Goal: Task Accomplishment & Management: Manage account settings

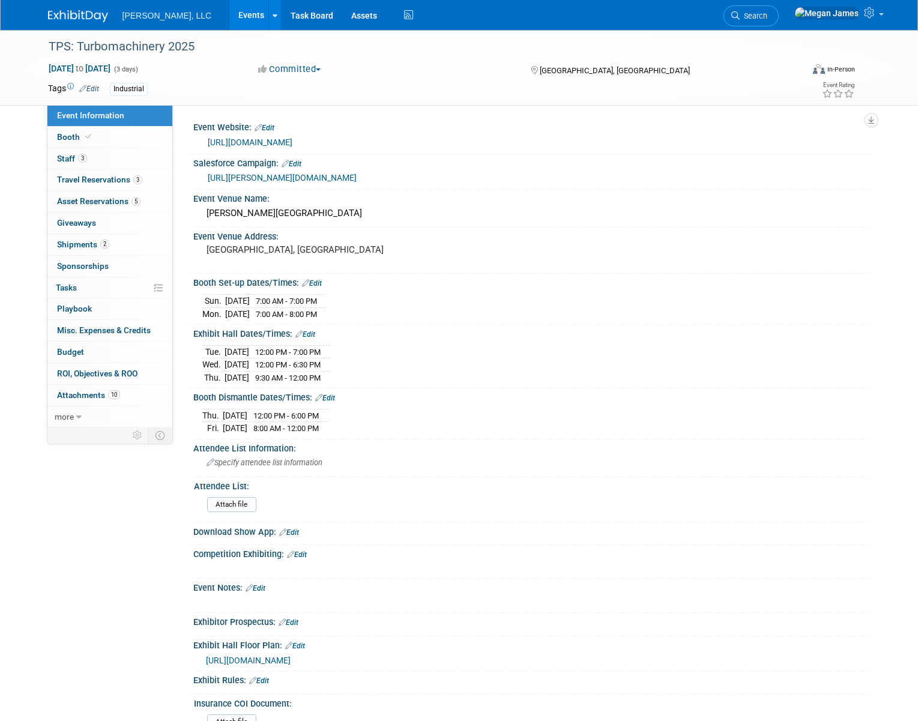
select select "Industrial"
click at [114, 137] on link "Booth" at bounding box center [109, 137] width 125 height 21
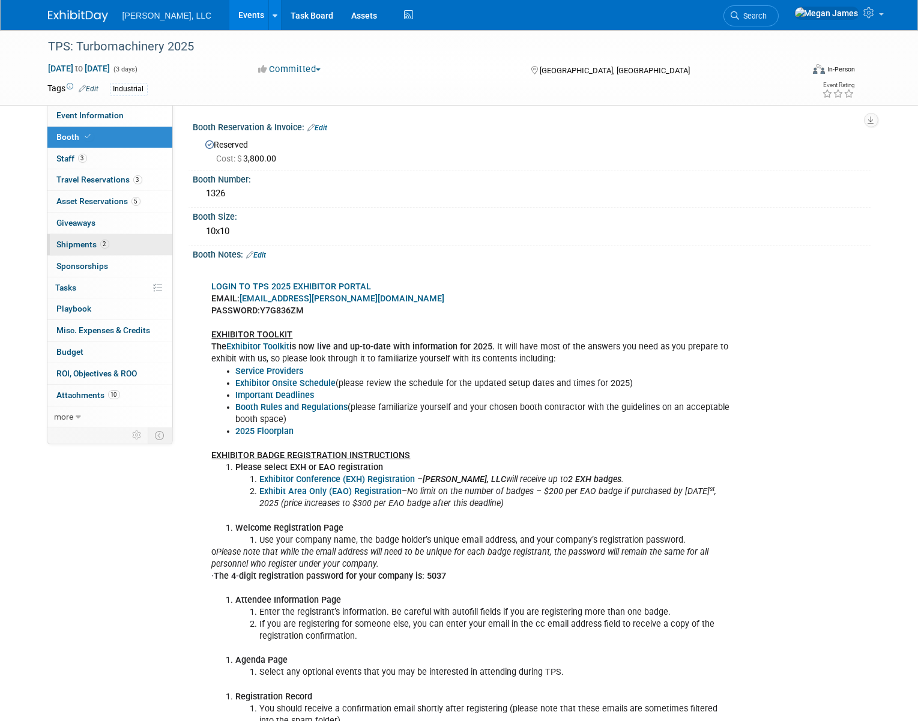
click at [117, 253] on link "2 Shipments 2" at bounding box center [109, 244] width 125 height 21
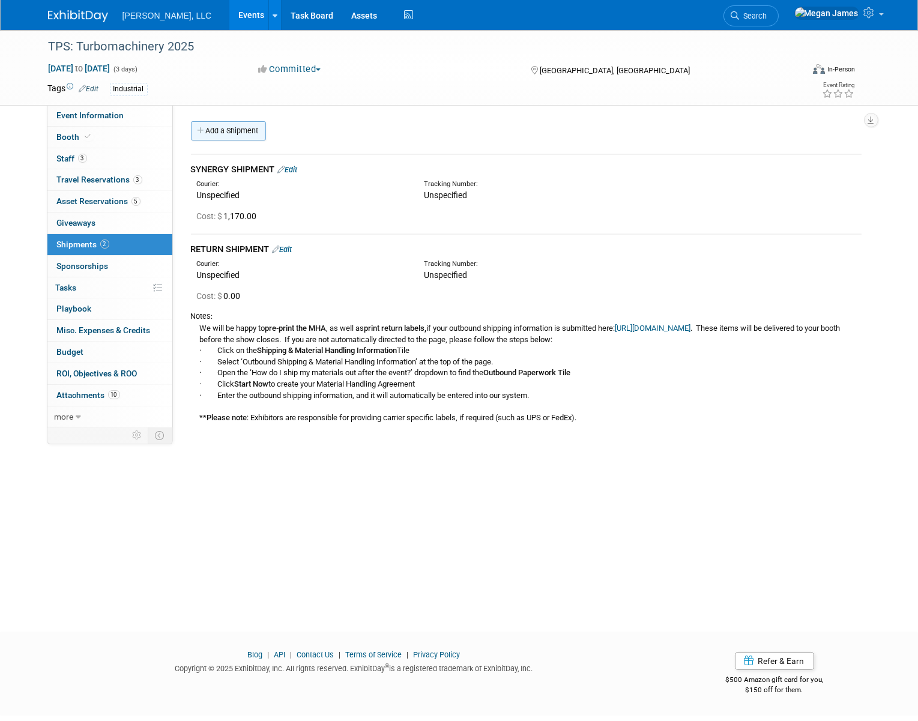
click at [237, 136] on link "Add a Shipment" at bounding box center [228, 130] width 75 height 19
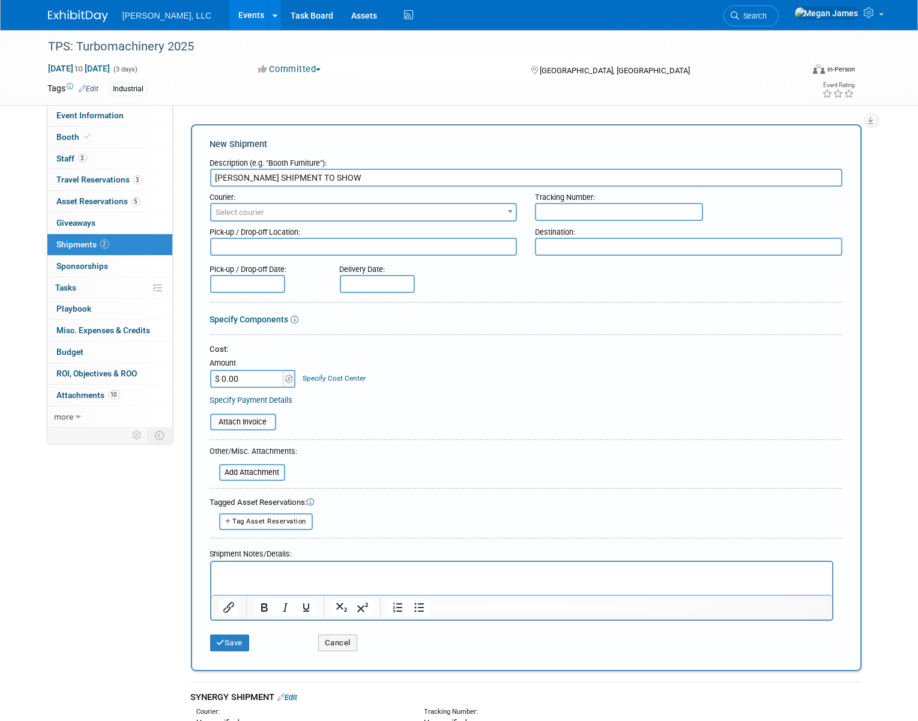
type input "[PERSON_NAME] SHIPMENT TO SHOW"
click at [280, 214] on span "Select courier" at bounding box center [363, 212] width 305 height 17
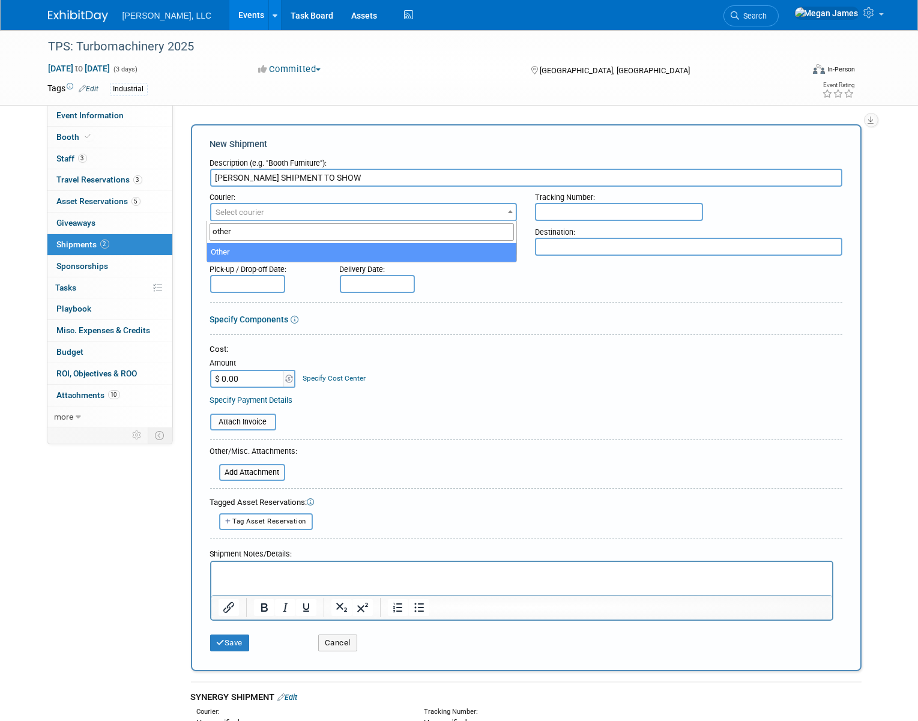
type input "other"
select select "1"
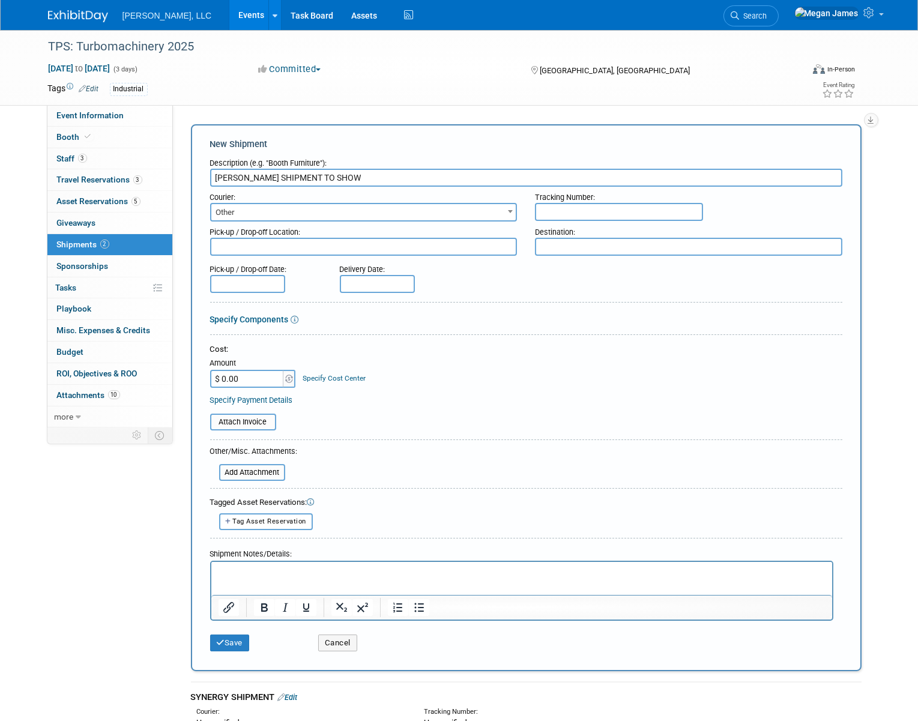
click at [492, 311] on form "Description (e.g. "Booth Furniture"): [PERSON_NAME] SHIPMENT TO SHOW Courier: 0…" at bounding box center [526, 405] width 632 height 505
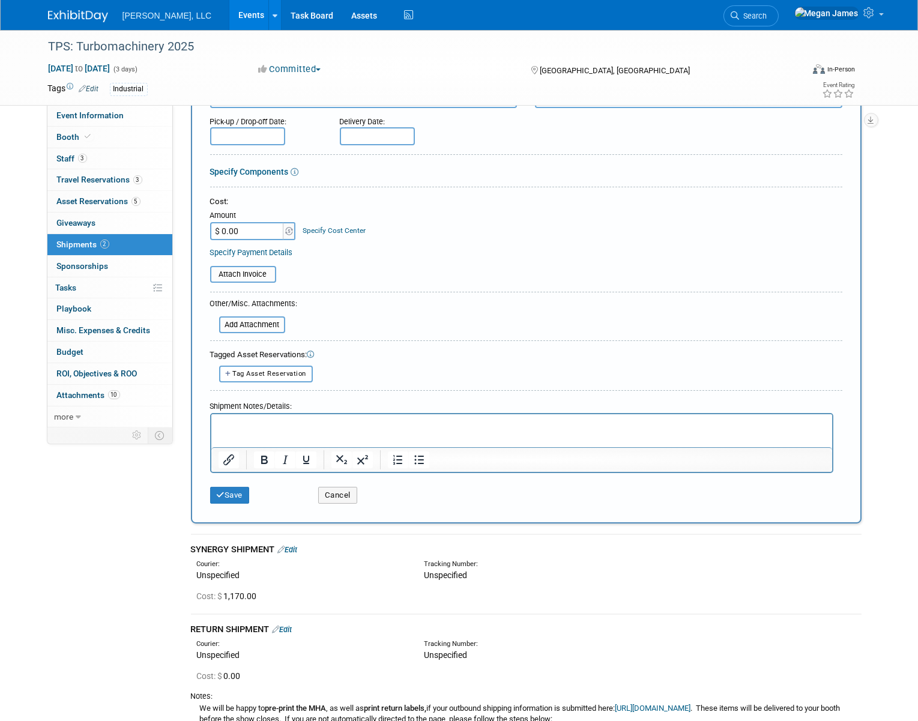
scroll to position [163, 0]
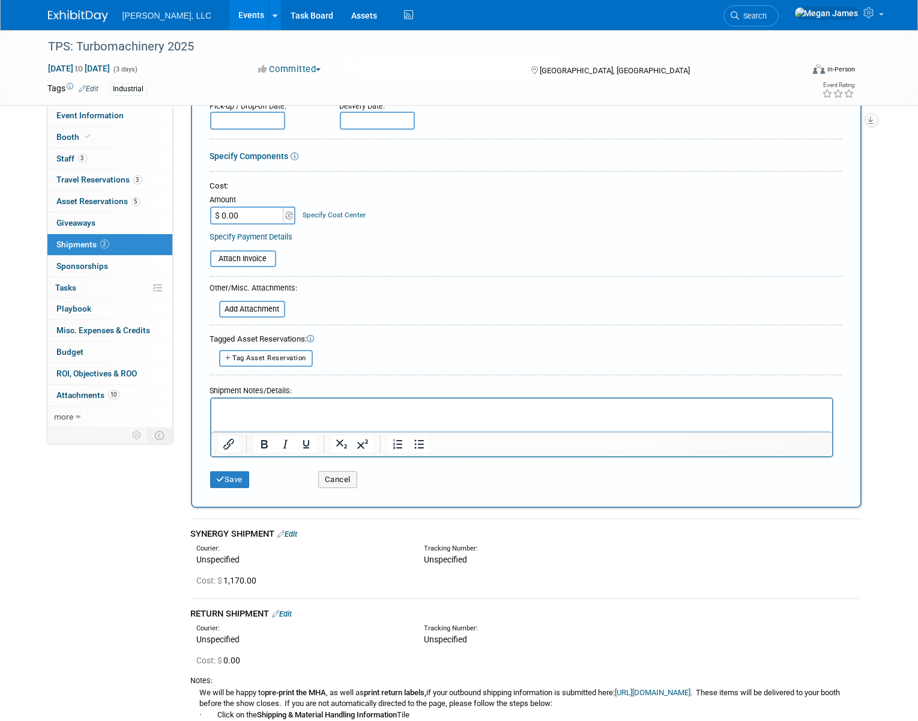
click at [273, 356] on span "Tag Asset Reservation" at bounding box center [270, 358] width 74 height 8
select select
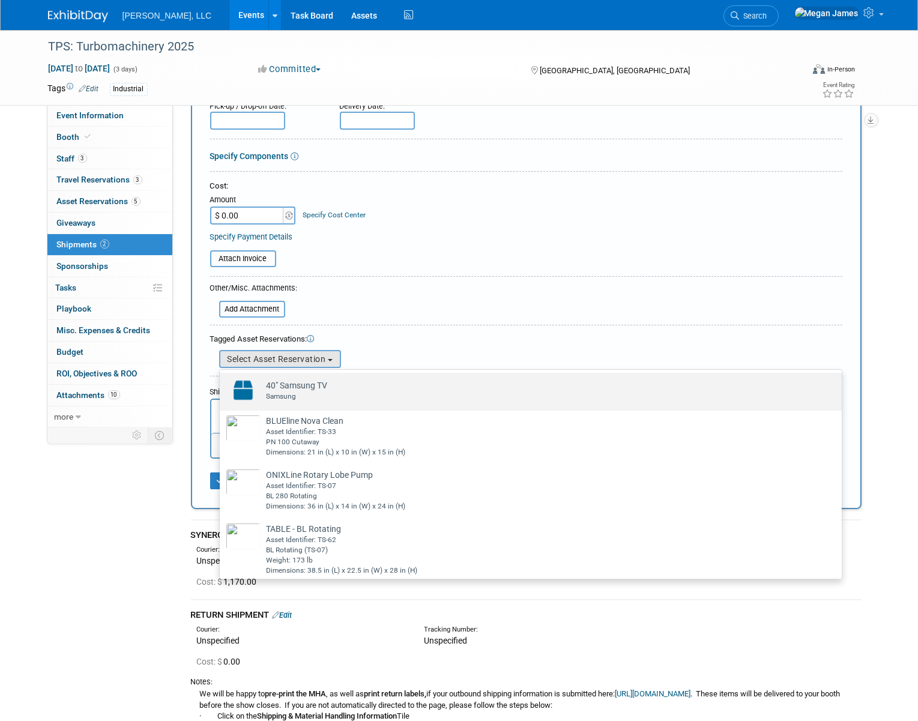
click at [332, 392] on div "Samsung" at bounding box center [542, 397] width 551 height 10
click at [222, 387] on input "40" Samsung TV Already tagged in this shipment Samsung" at bounding box center [218, 384] width 8 height 8
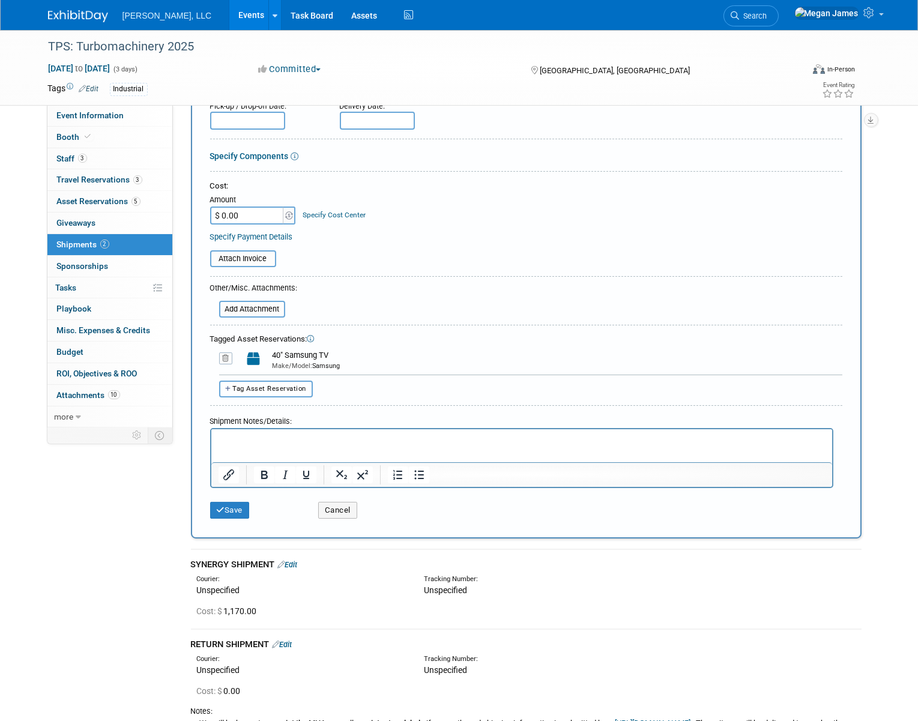
click at [294, 385] on span "Tag Asset Reservation" at bounding box center [270, 389] width 74 height 8
select select
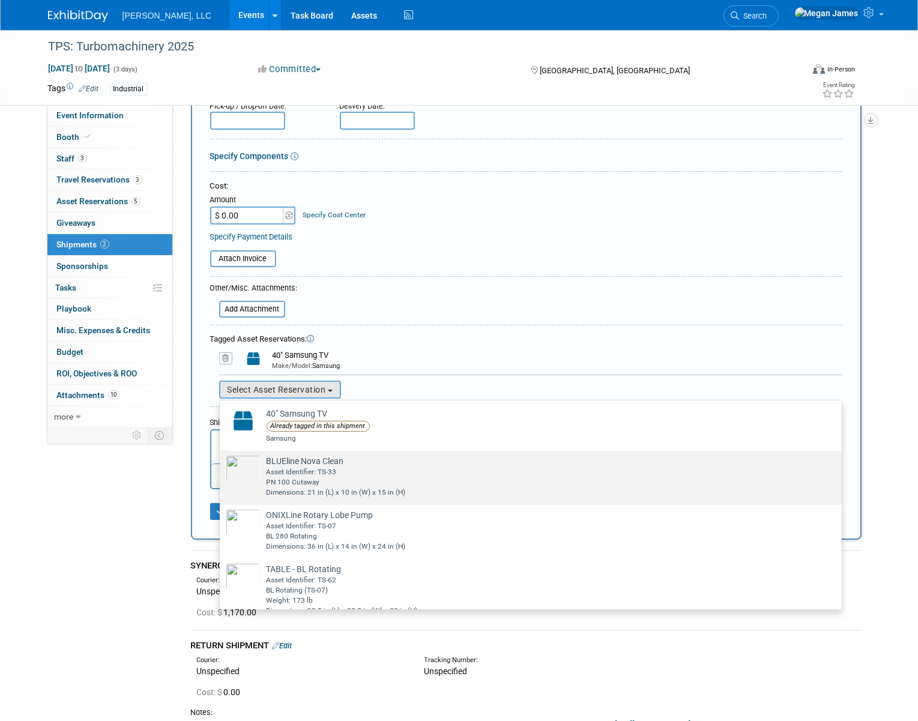
click at [315, 467] on div "Asset Identifier: TS-33" at bounding box center [542, 472] width 551 height 10
click at [222, 465] on input "BLUEline Nova Clean Already tagged in this shipment Asset Identifier: TS-33 PN …" at bounding box center [218, 462] width 8 height 8
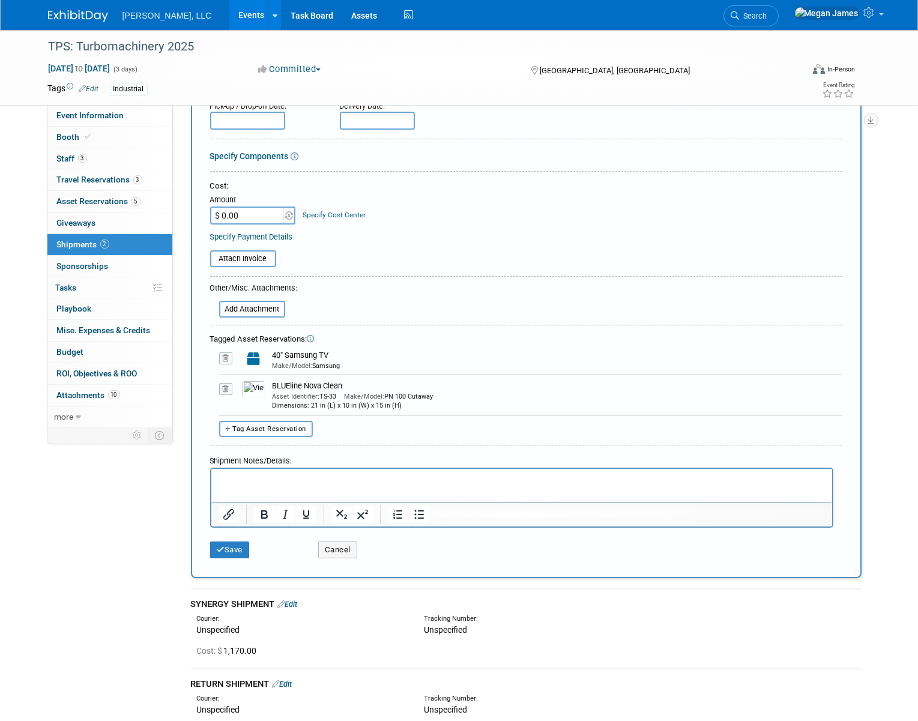
drag, startPoint x: 294, startPoint y: 429, endPoint x: 357, endPoint y: 437, distance: 64.1
click at [294, 429] on span "Tag Asset Reservation" at bounding box center [270, 429] width 74 height 8
select select
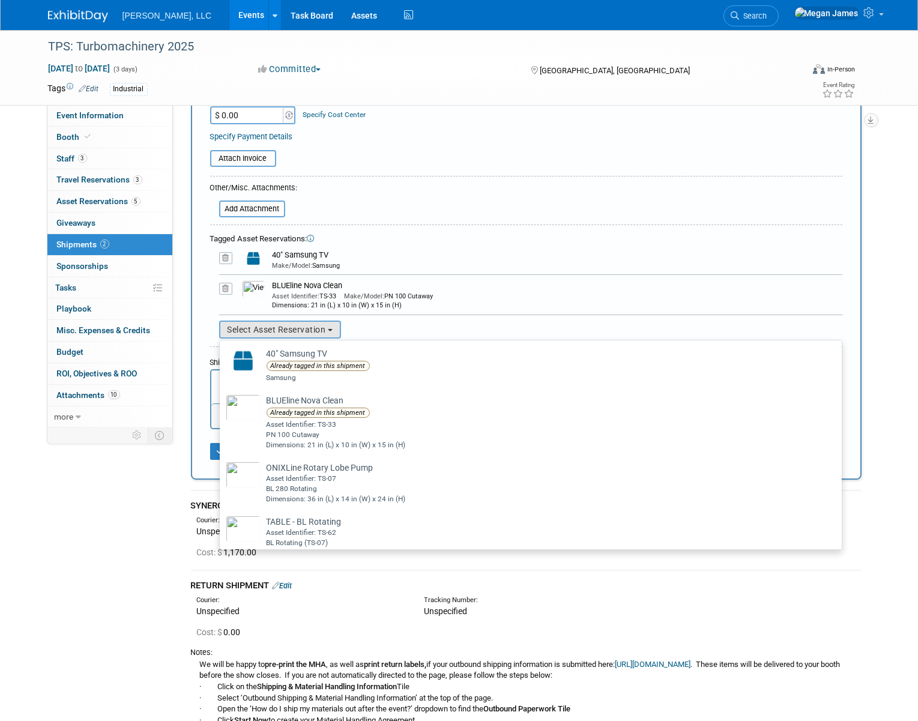
scroll to position [437, 0]
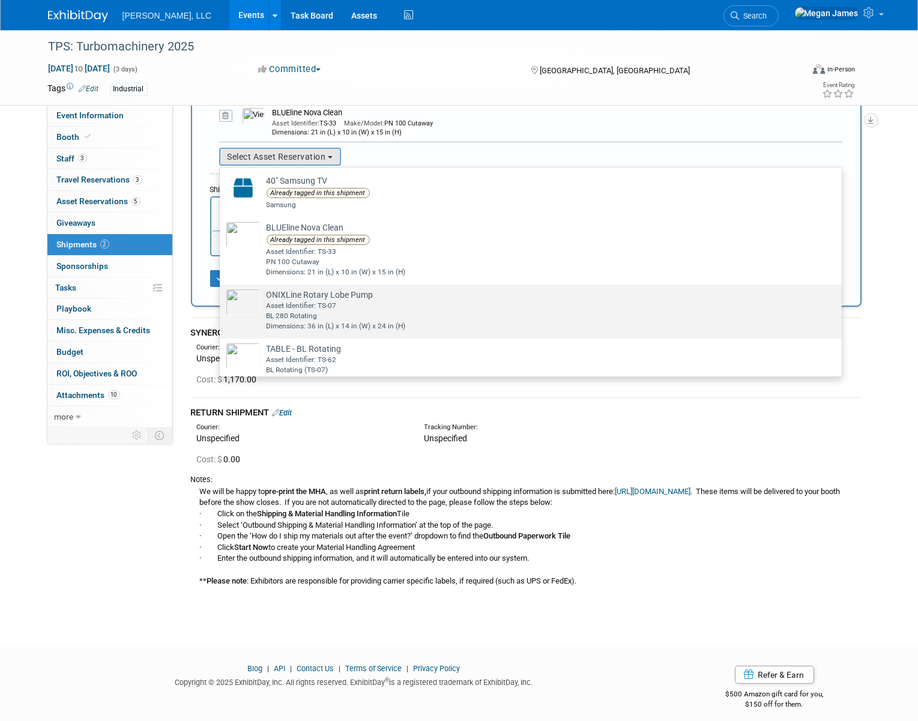
drag, startPoint x: 312, startPoint y: 305, endPoint x: 317, endPoint y: 276, distance: 29.1
click at [313, 305] on div "Asset Identifier: TS-07" at bounding box center [542, 306] width 551 height 10
click at [222, 299] on input "ONIXLine Rotary Lobe Pump Already tagged in this shipment Asset Identifier: TS-…" at bounding box center [218, 295] width 8 height 8
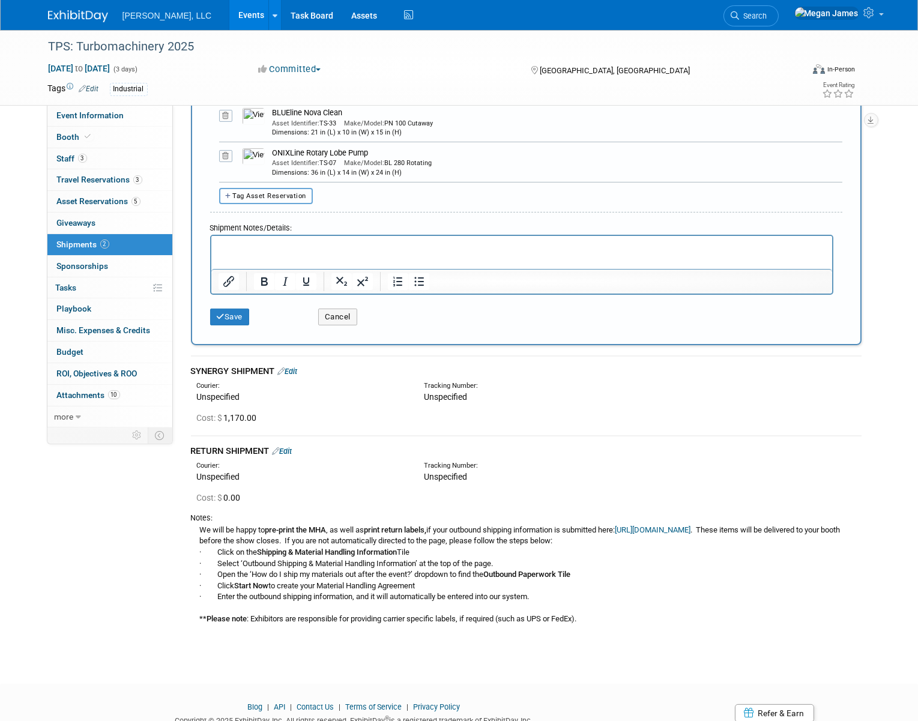
click at [284, 197] on span "Tag Asset Reservation" at bounding box center [270, 196] width 74 height 8
select select
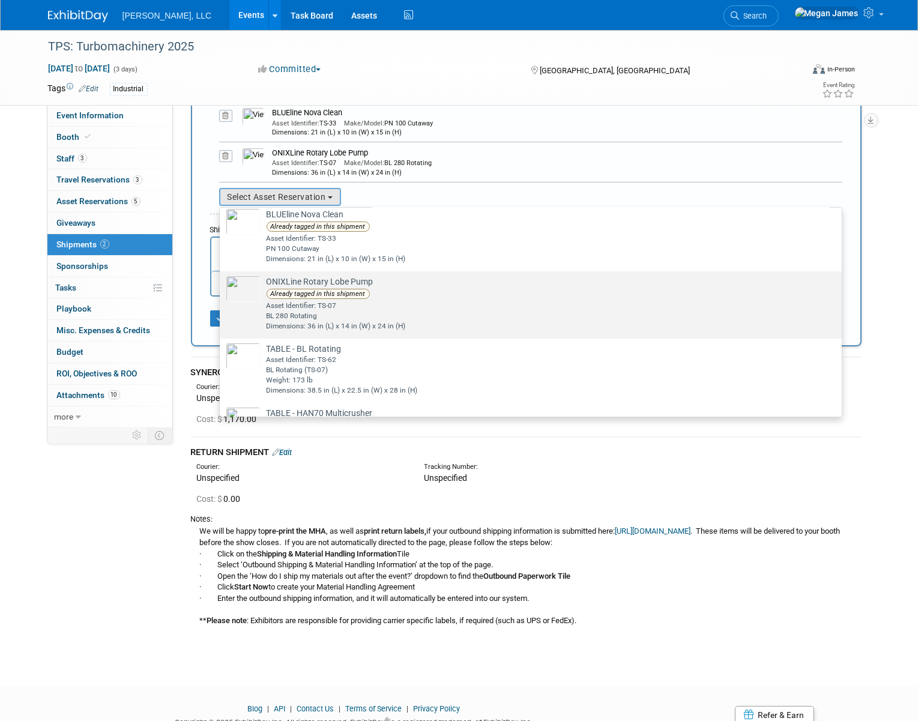
scroll to position [97, 0]
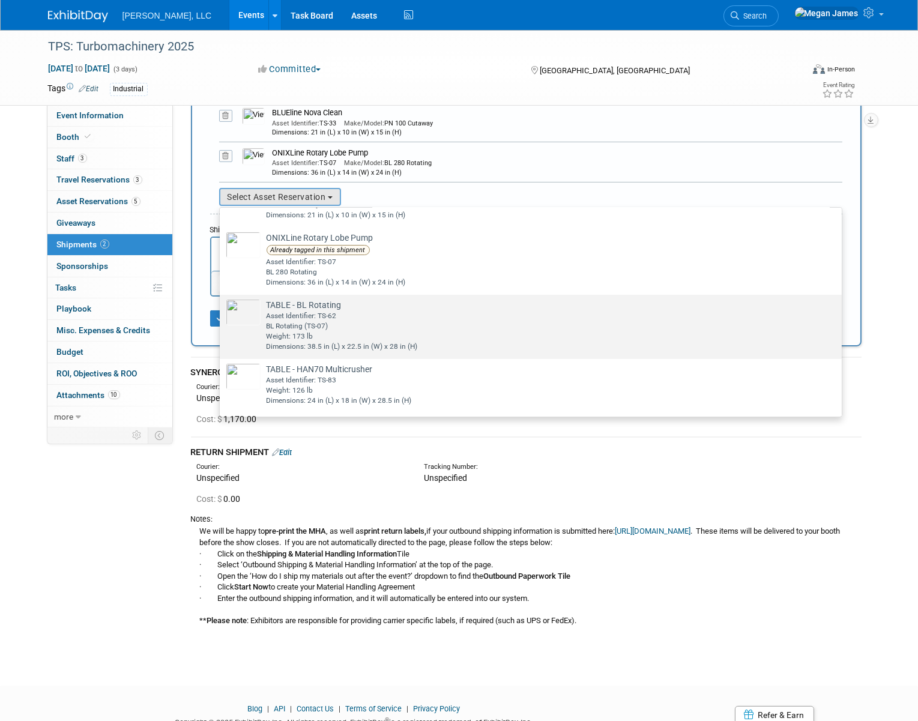
click at [339, 317] on div "Asset Identifier: TS-62" at bounding box center [542, 316] width 551 height 10
click at [222, 309] on input "TABLE - BL Rotating Already tagged in this shipment Asset Identifier: TS-62 BL …" at bounding box center [218, 305] width 8 height 8
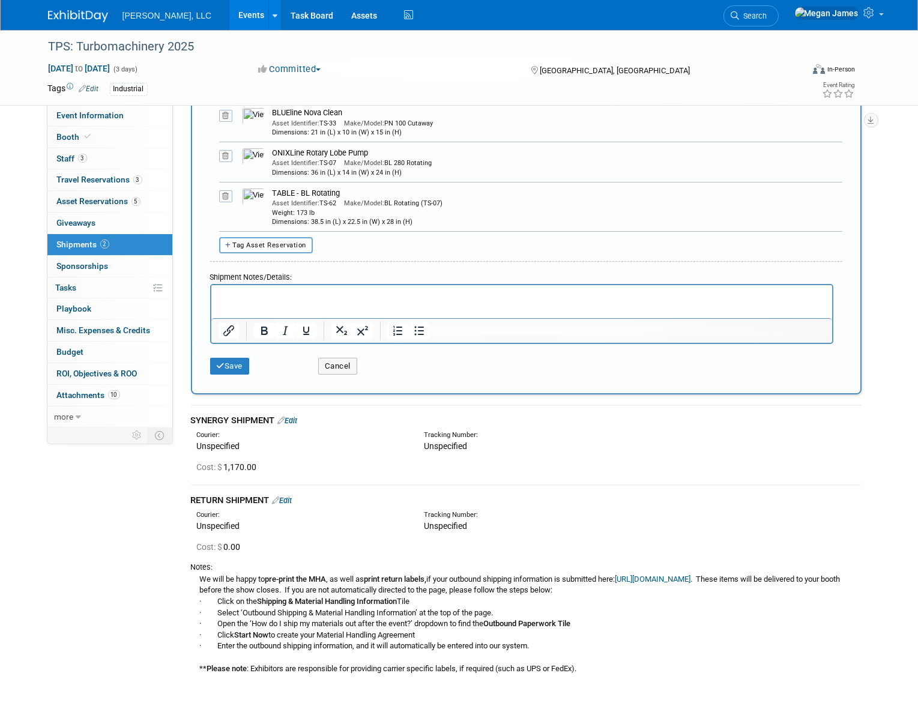
click at [292, 243] on span "Tag Asset Reservation" at bounding box center [270, 245] width 74 height 8
select select
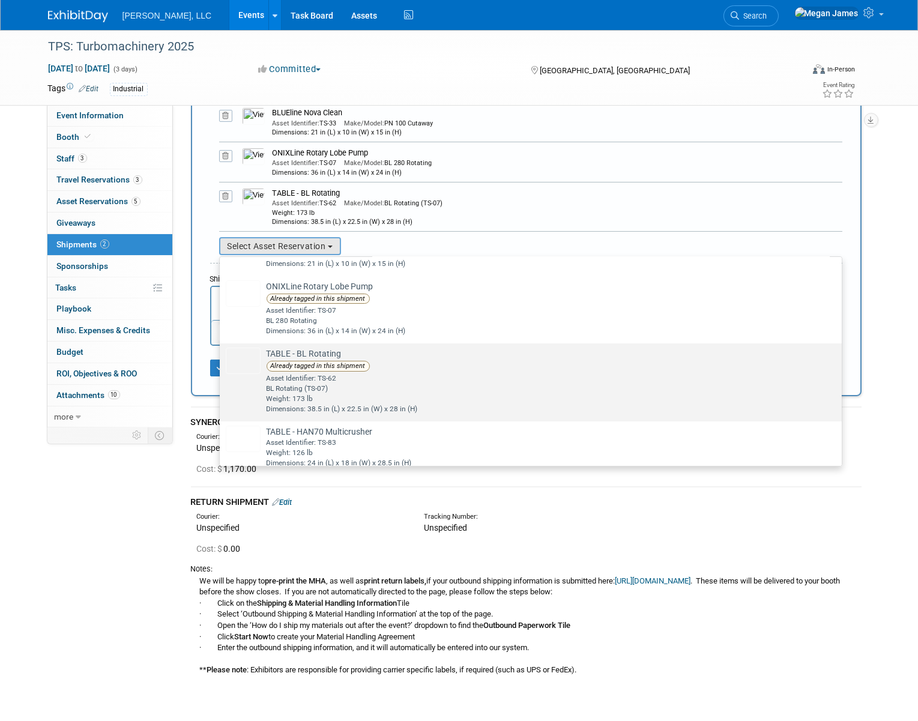
scroll to position [111, 0]
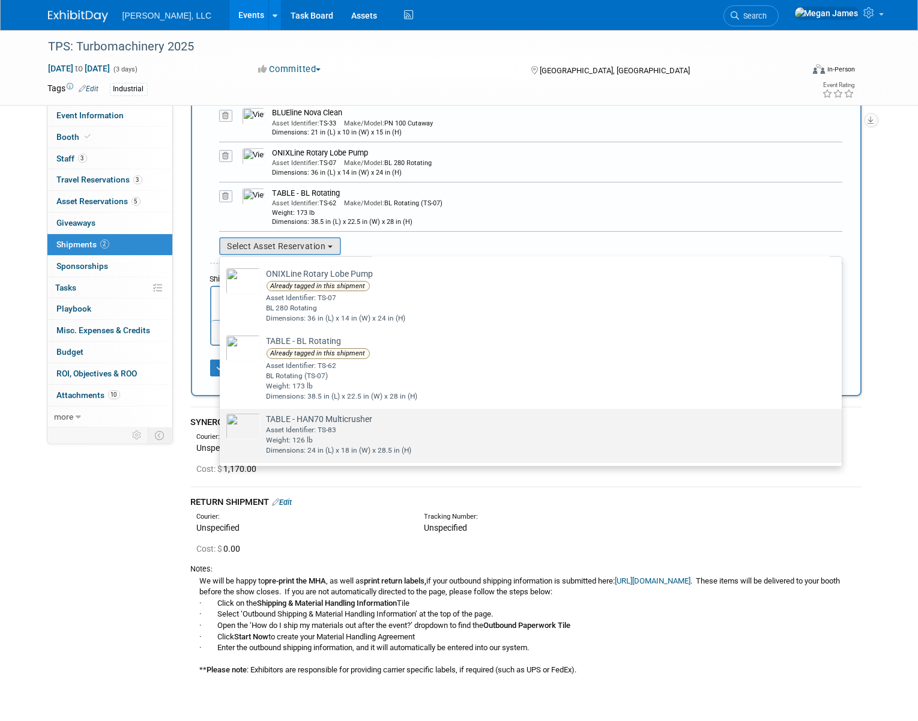
click at [406, 425] on div "Asset Identifier: TS-83" at bounding box center [542, 430] width 551 height 10
click at [222, 423] on input "TABLE - HAN70 Multicrusher Already tagged in this shipment Asset Identifier: TS…" at bounding box center [218, 420] width 8 height 8
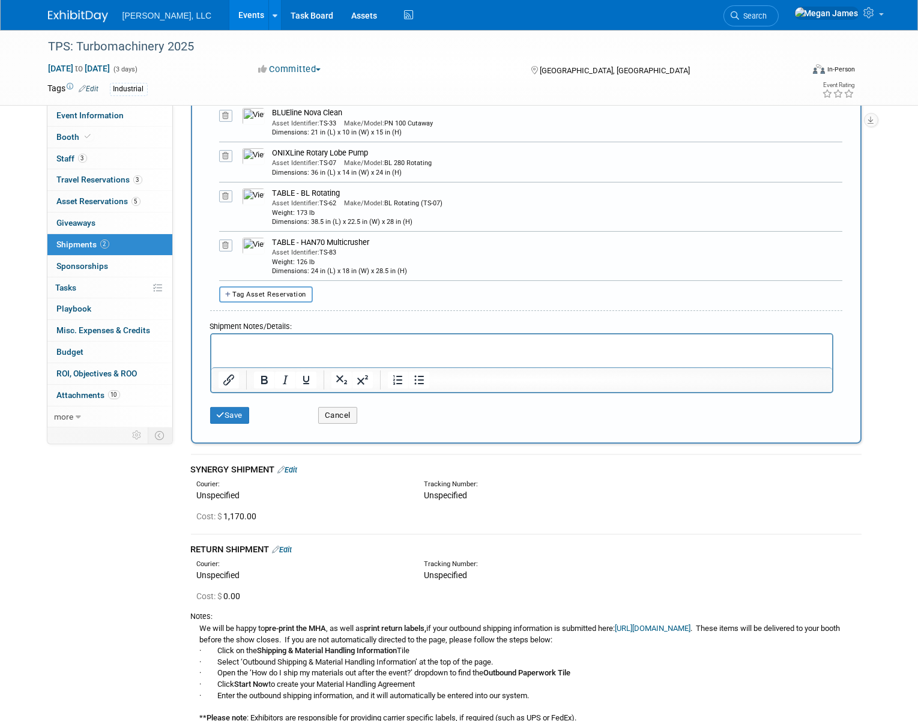
click at [437, 300] on div "Tagged Asset Reservations: 40" Samsung TV Make/Model: Samsung" at bounding box center [526, 180] width 632 height 247
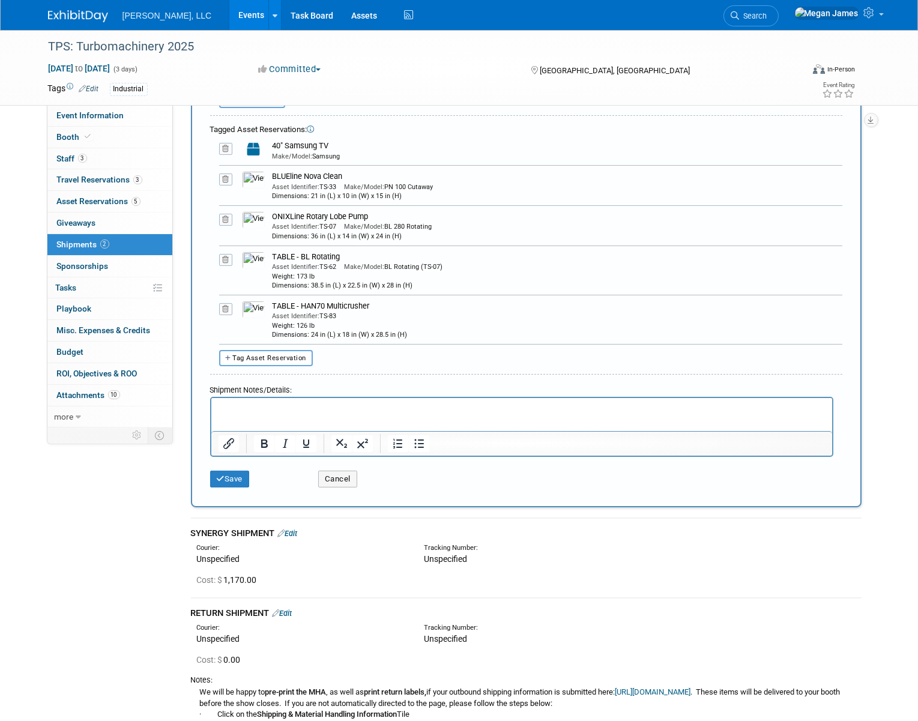
scroll to position [327, 0]
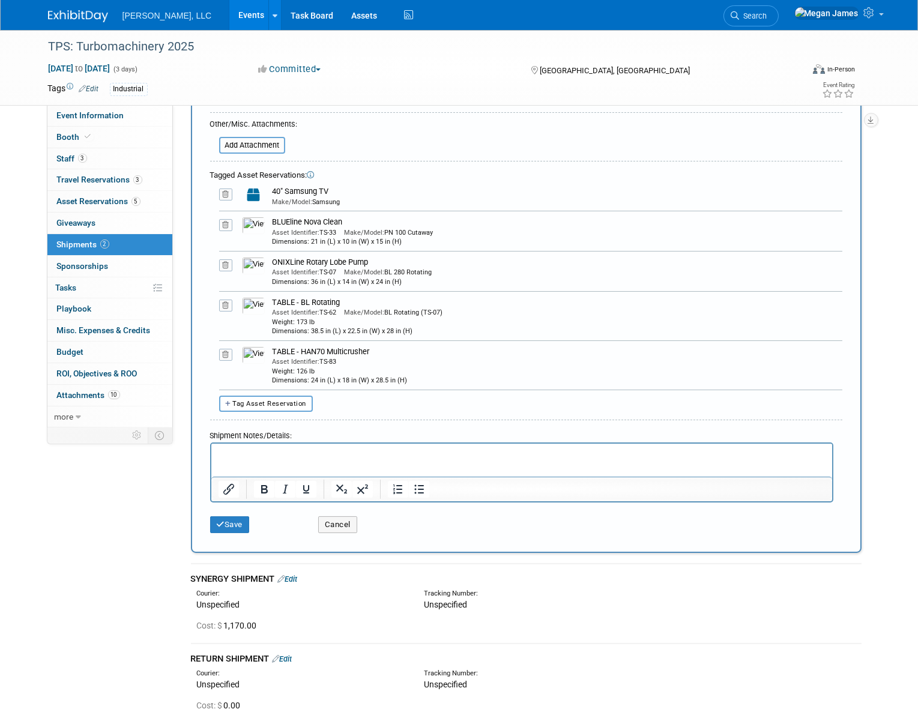
click at [307, 458] on p "Rich Text Area. Press ALT-0 for help." at bounding box center [521, 455] width 607 height 12
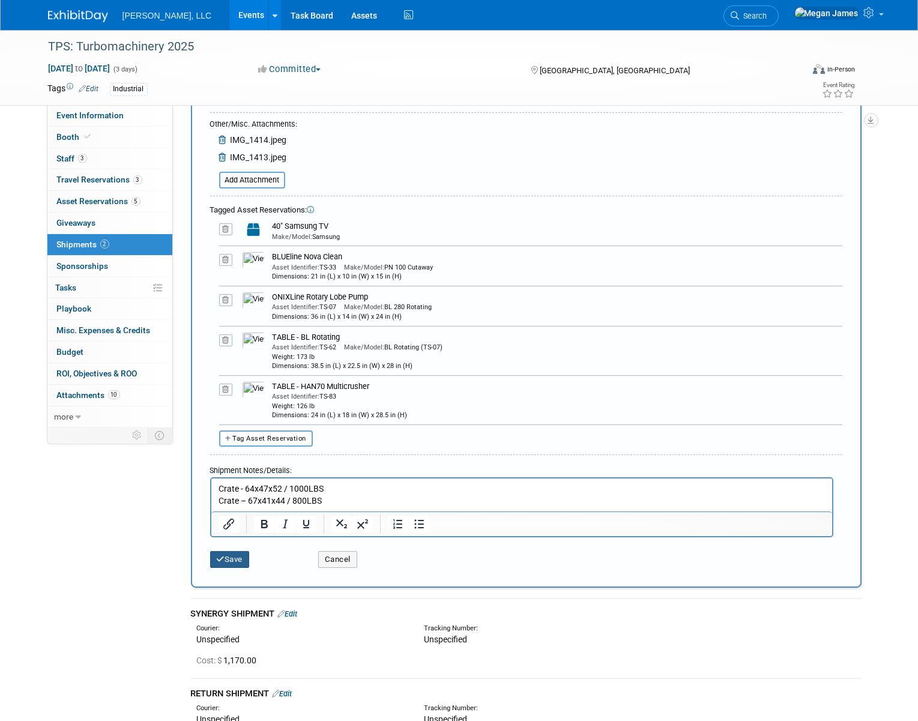
click at [242, 559] on button "Save" at bounding box center [230, 559] width 40 height 17
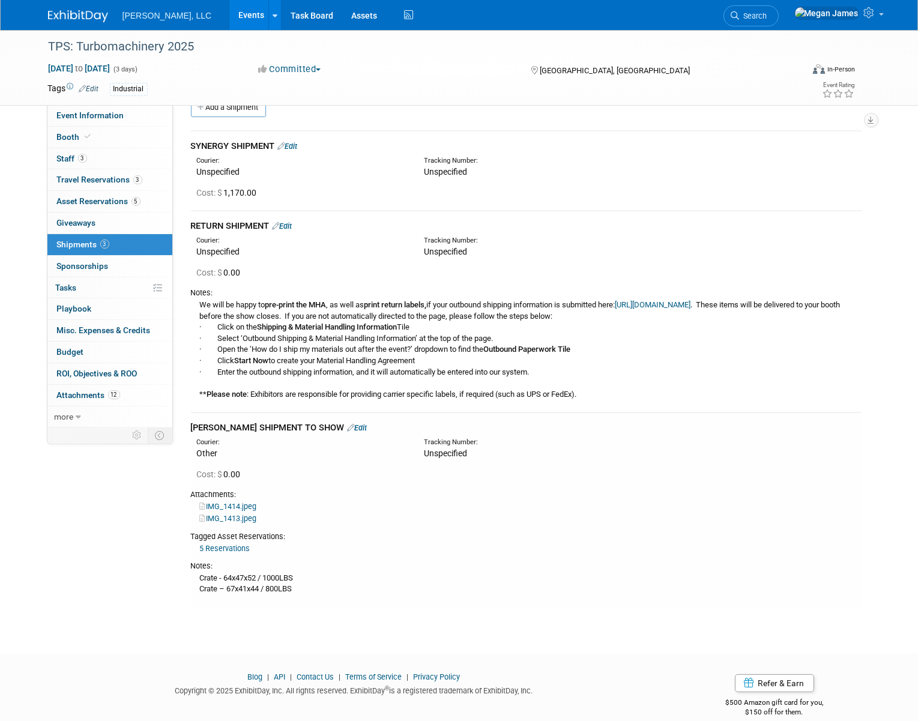
scroll to position [0, 0]
